Goal: Find specific fact: Find specific fact

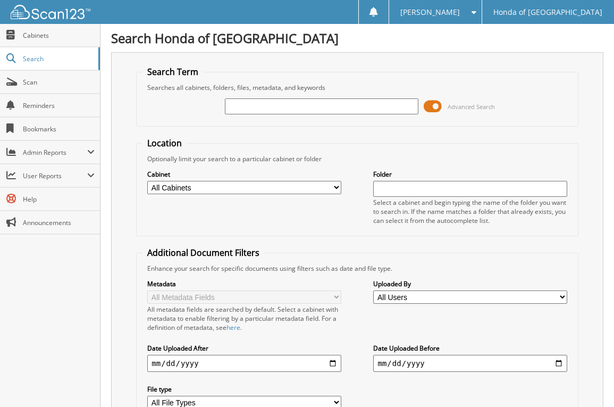
click at [438, 105] on span at bounding box center [433, 106] width 18 height 16
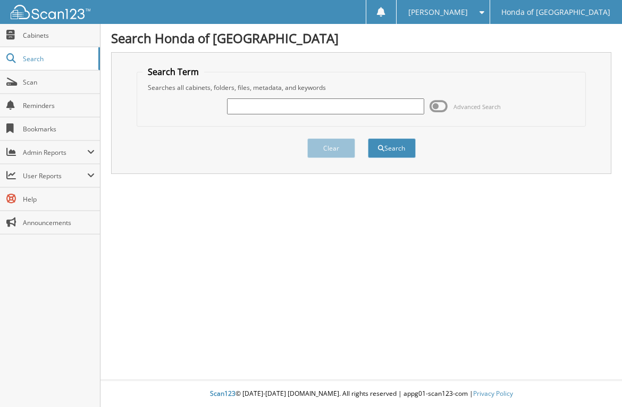
click at [245, 105] on input "text" at bounding box center [325, 106] width 197 height 16
type input "[PERSON_NAME] 2025"
click at [395, 145] on button "Search" at bounding box center [392, 148] width 48 height 20
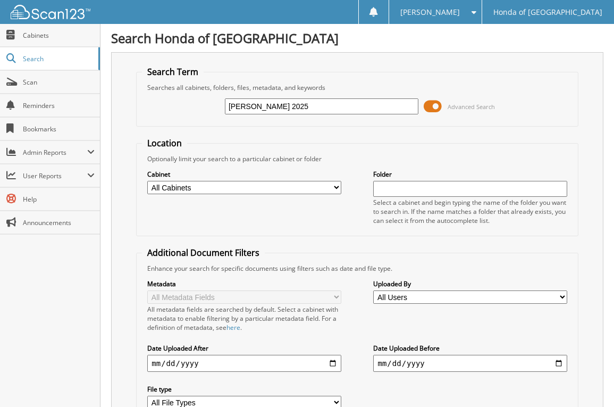
click at [434, 110] on span at bounding box center [433, 106] width 18 height 16
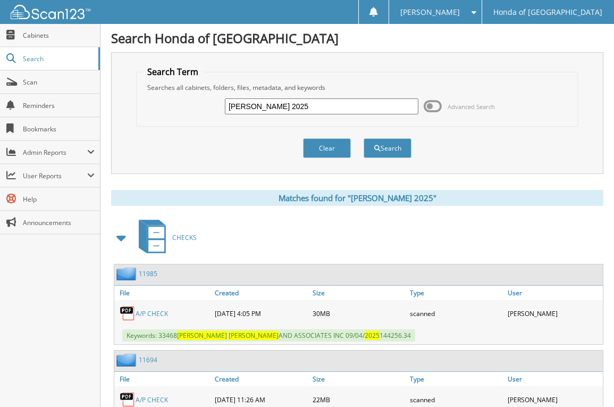
click at [162, 312] on link "A/P CHECK" at bounding box center [152, 313] width 32 height 9
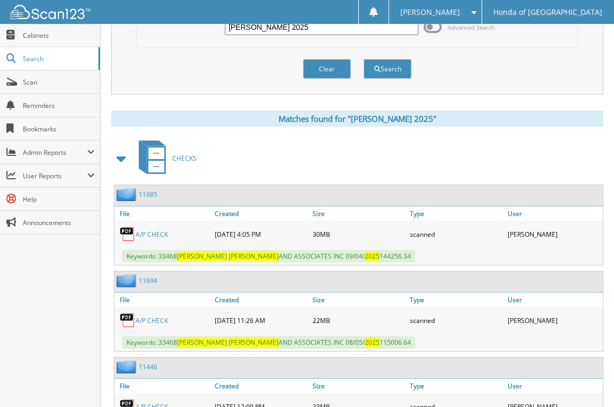
scroll to position [106, 0]
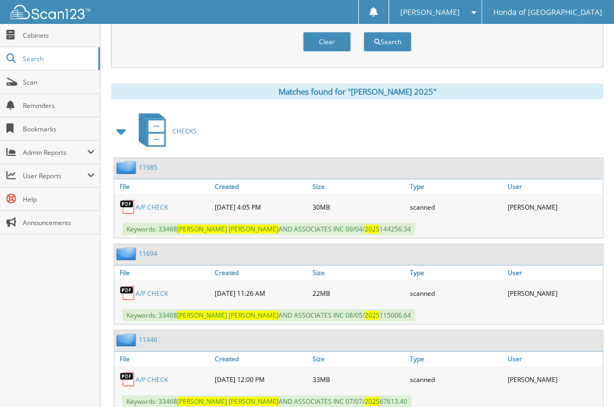
click at [158, 292] on link "A/P CHECK" at bounding box center [152, 293] width 32 height 9
